Goal: Transaction & Acquisition: Purchase product/service

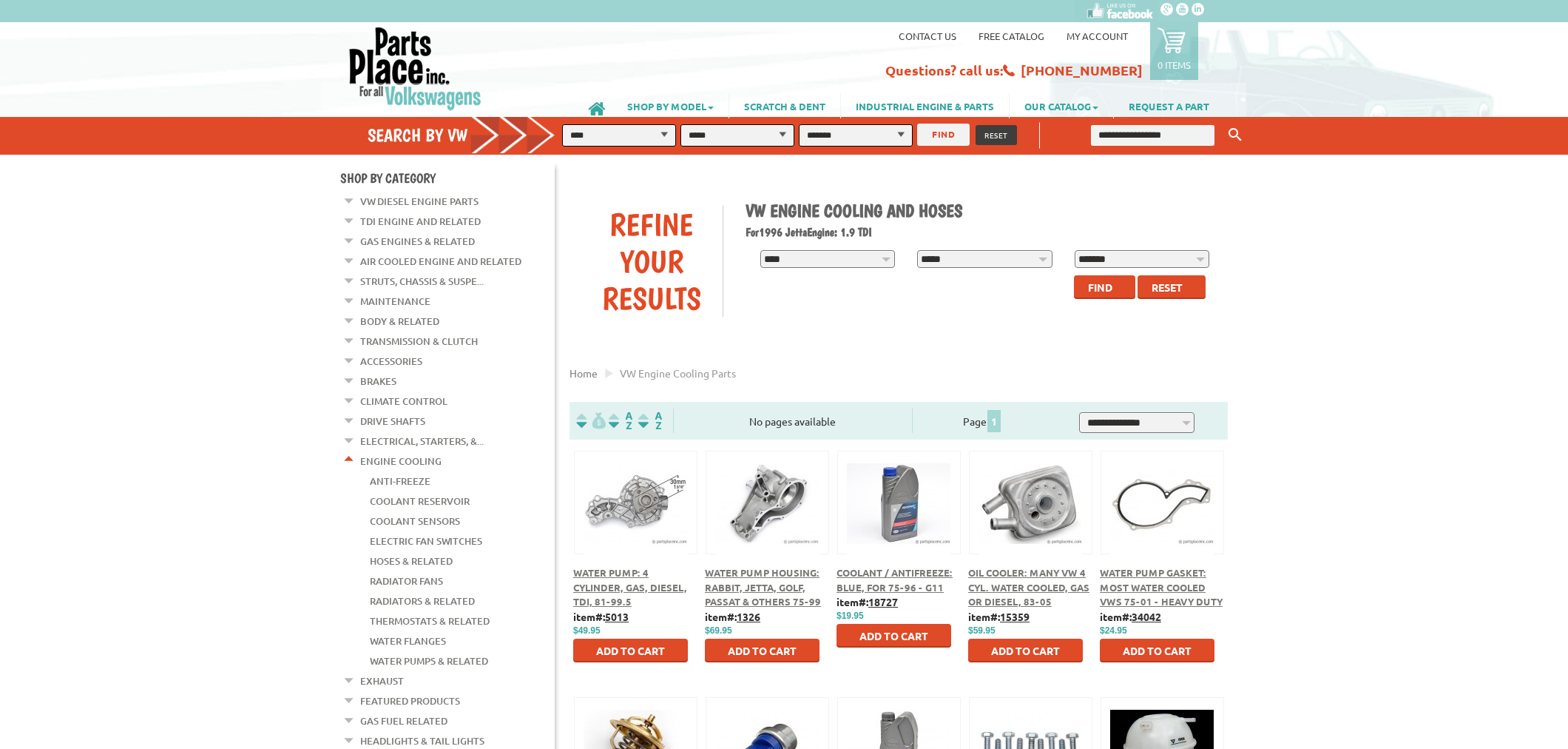
click at [996, 135] on span "RESET" at bounding box center [996, 135] width 24 height 11
select select "*"
select select
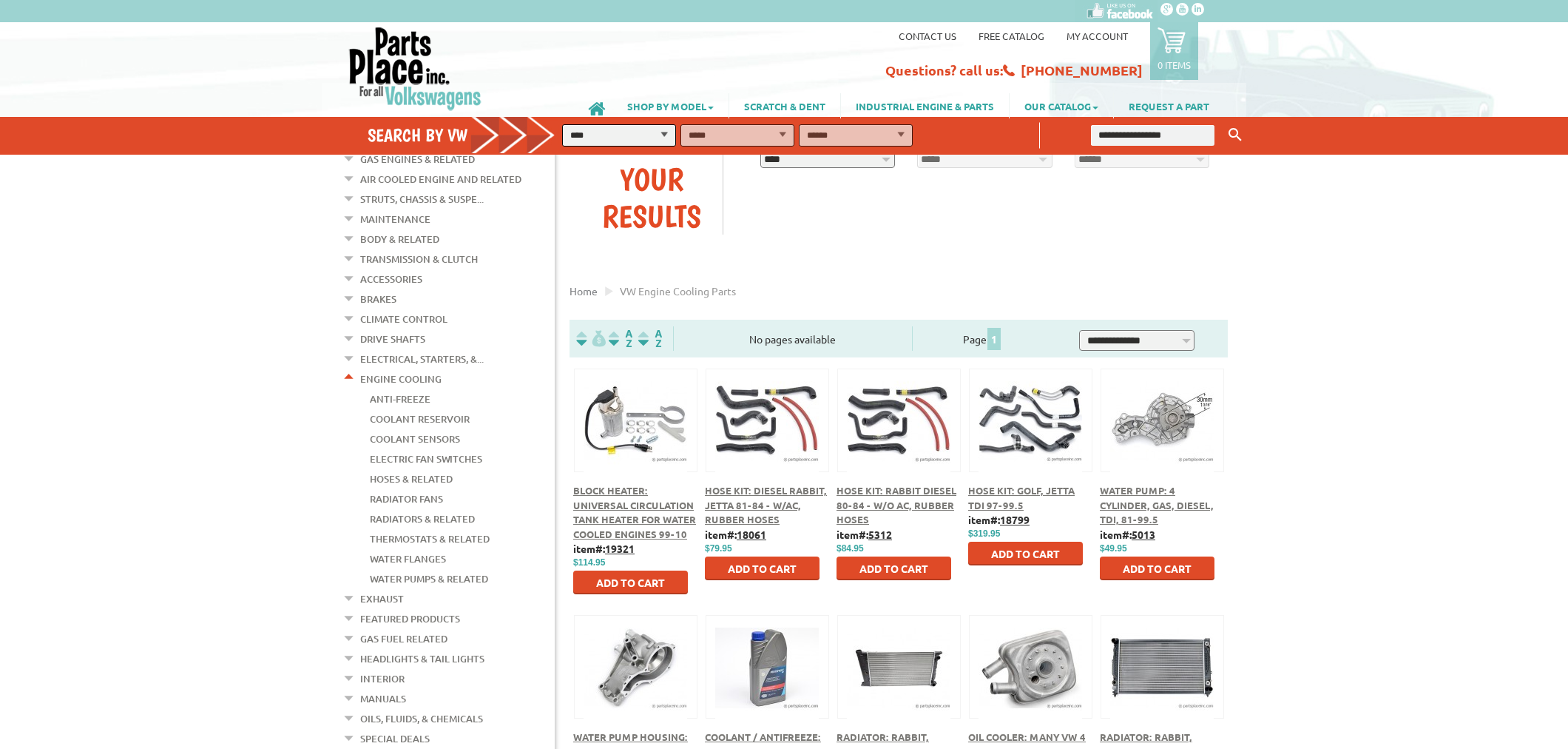
scroll to position [164, 0]
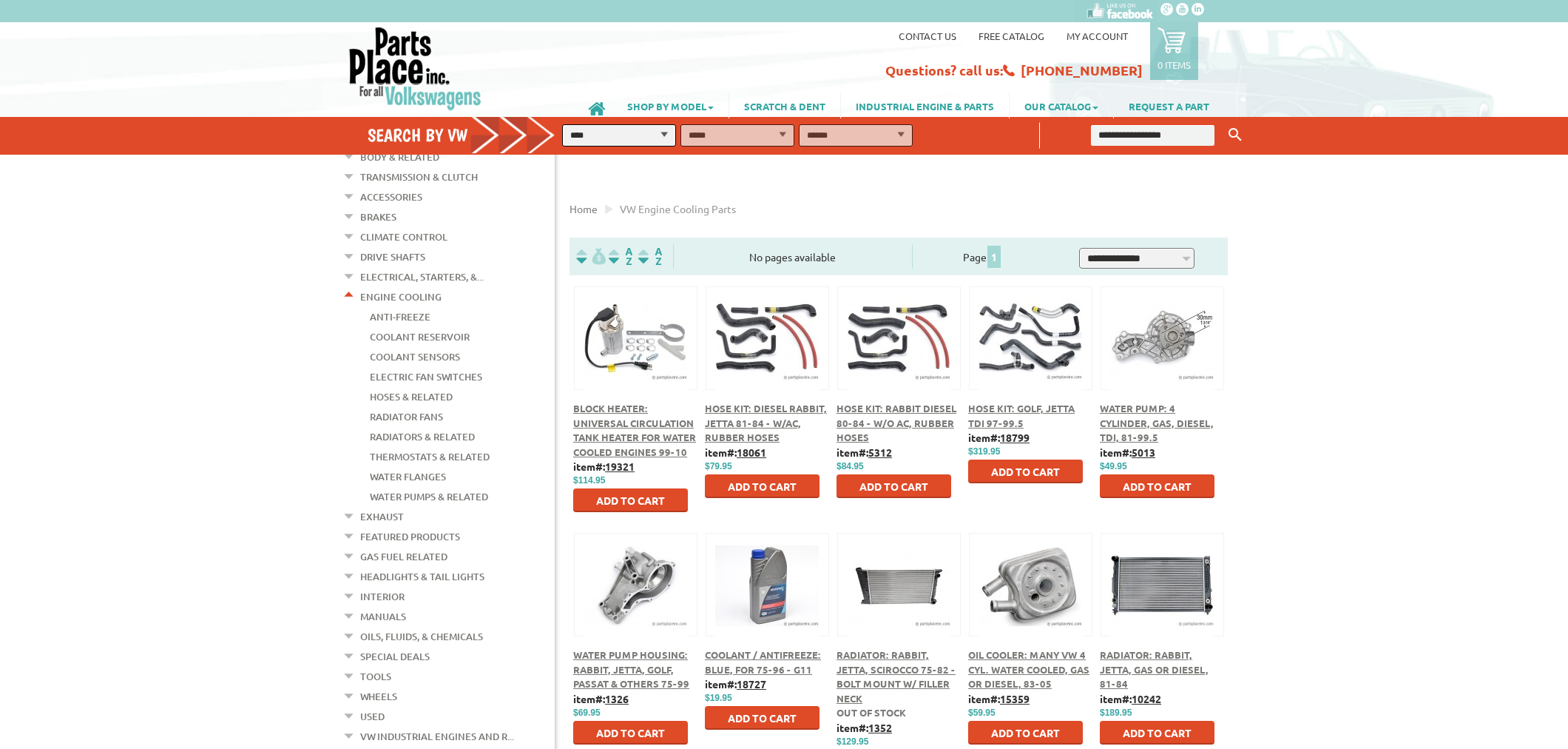
click at [1047, 403] on span "Hose Kit: Golf, Jetta TDI 97-99.5" at bounding box center [1021, 415] width 106 height 27
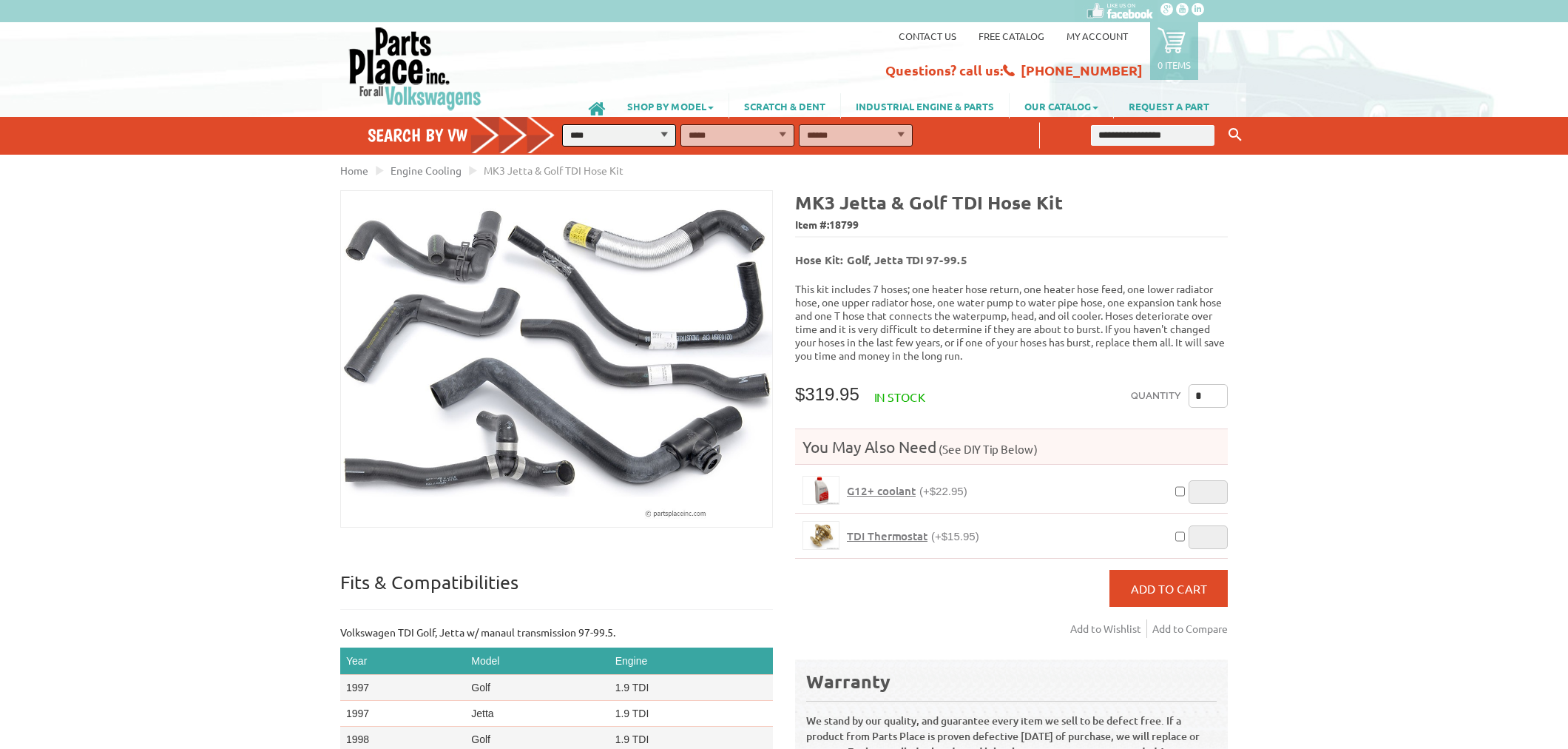
click at [1063, 355] on div "MK3 Jetta & Golf TDI Hose Kit Item #: 18799 Hose Kit: Golf, Jetta TDI 97-99.5 T…" at bounding box center [1006, 561] width 444 height 743
